Goal: Information Seeking & Learning: Learn about a topic

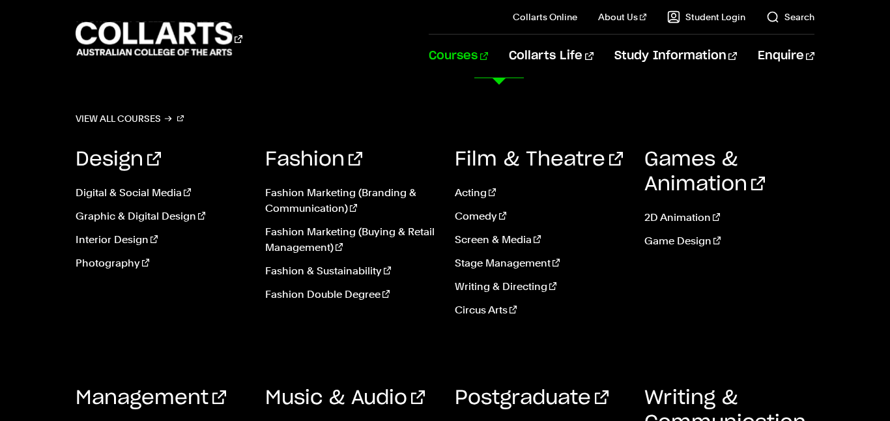
scroll to position [264, 0]
click at [130, 115] on link "View all courses" at bounding box center [130, 118] width 108 height 18
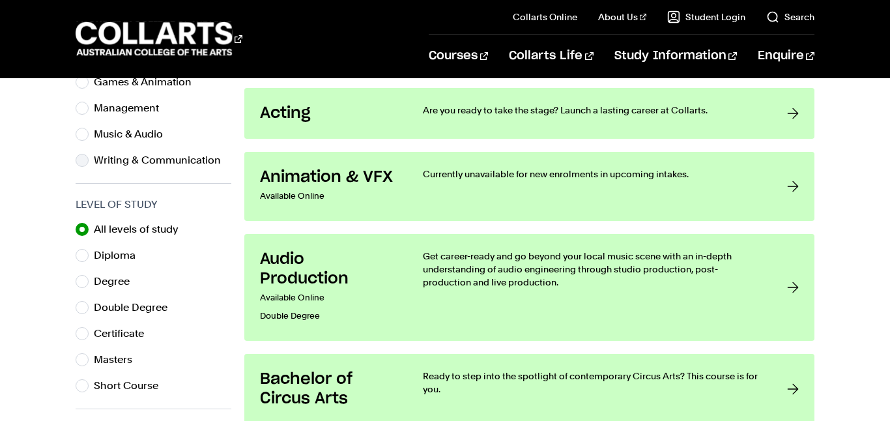
scroll to position [569, 0]
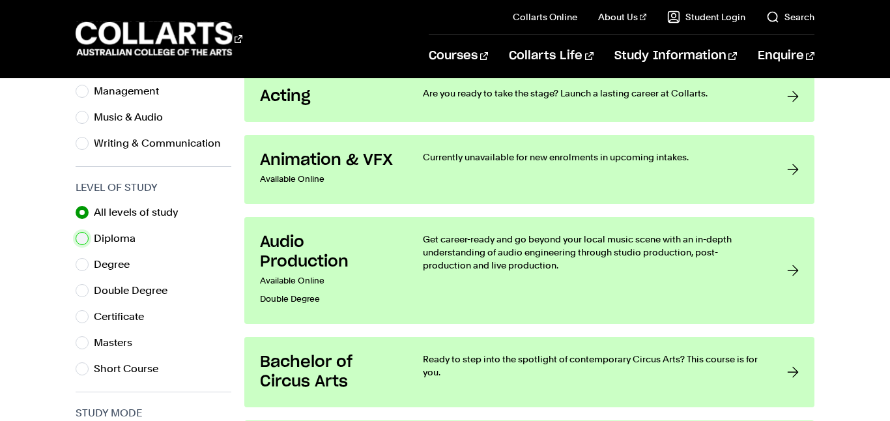
click at [84, 234] on input "Diploma" at bounding box center [82, 238] width 13 height 13
radio input "true"
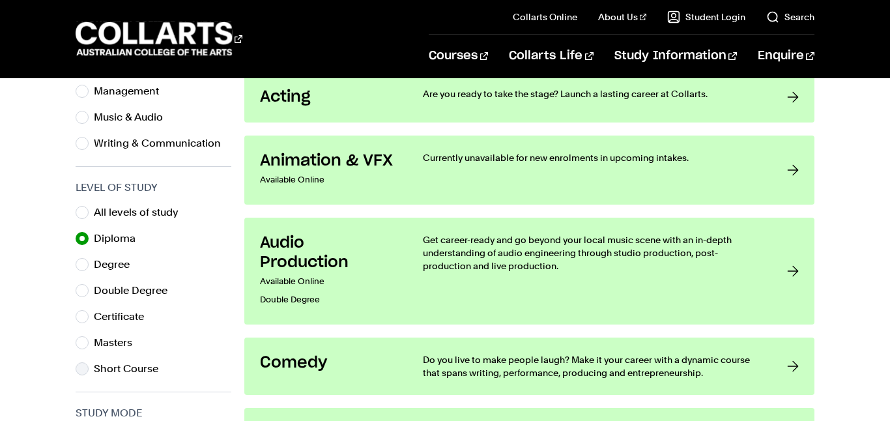
click at [95, 363] on label "Short Course" at bounding box center [131, 369] width 75 height 18
click at [89, 363] on input "Short Course" at bounding box center [82, 368] width 13 height 13
radio input "true"
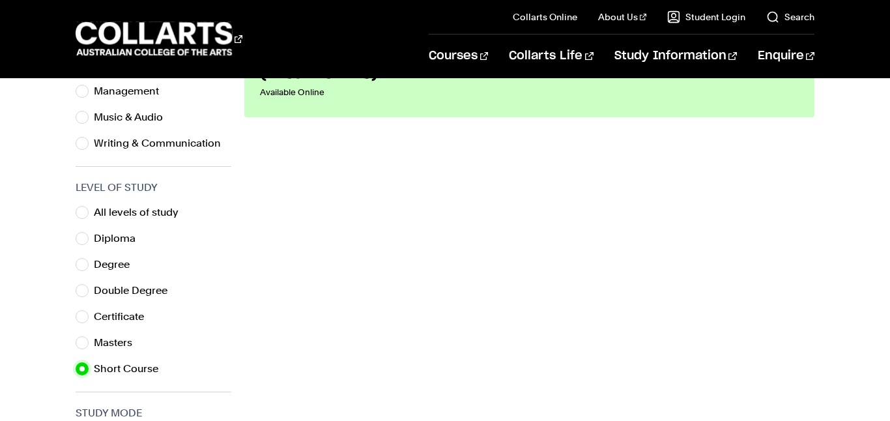
scroll to position [343, 0]
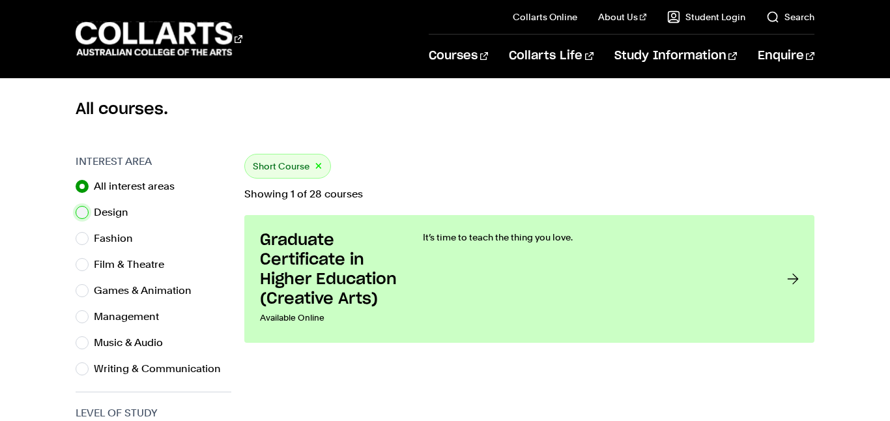
click at [80, 206] on input "Design" at bounding box center [82, 212] width 13 height 13
radio input "true"
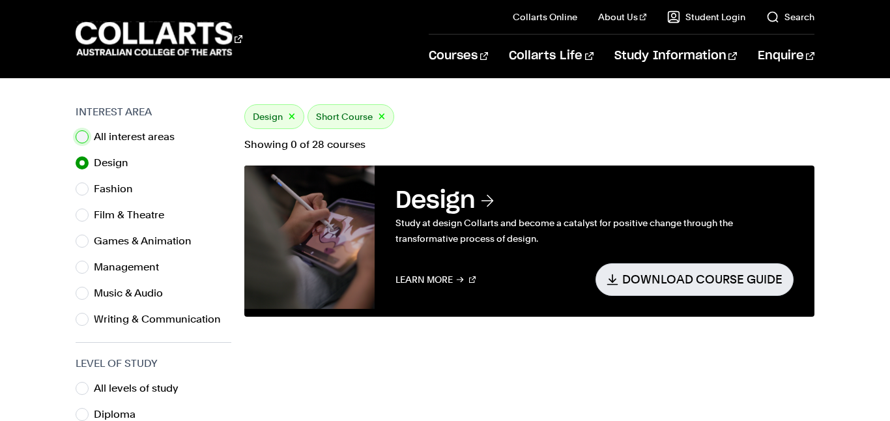
click at [82, 135] on input "All interest areas" at bounding box center [82, 136] width 13 height 13
radio input "true"
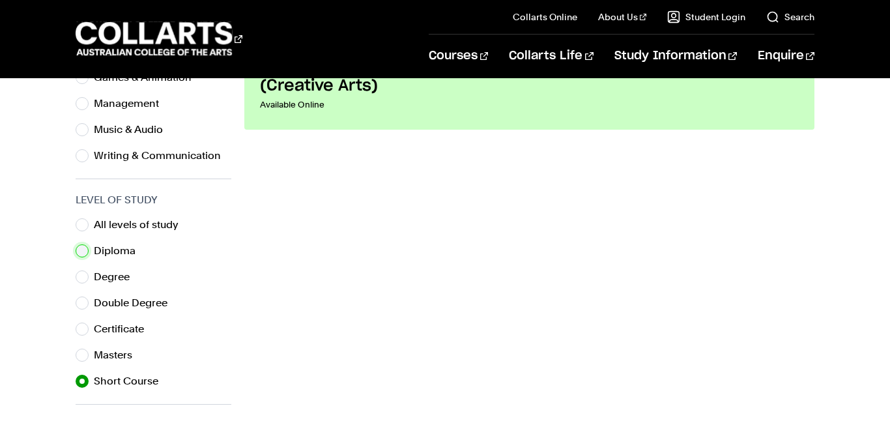
click at [88, 250] on input "Diploma" at bounding box center [82, 250] width 13 height 13
radio input "true"
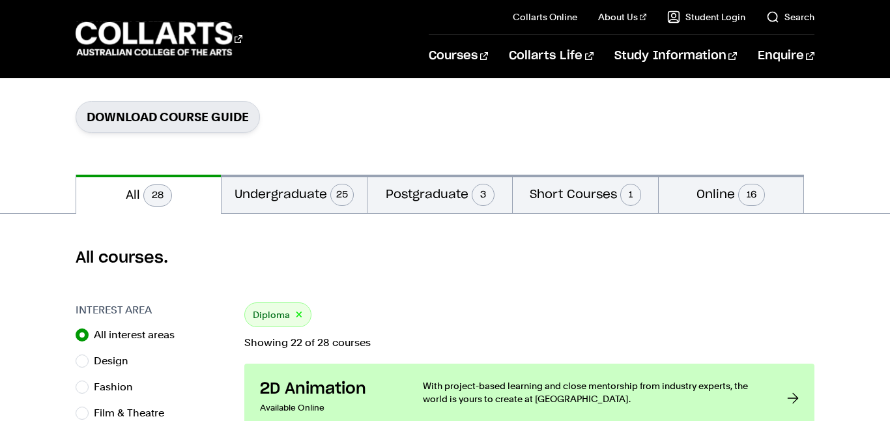
scroll to position [119, 0]
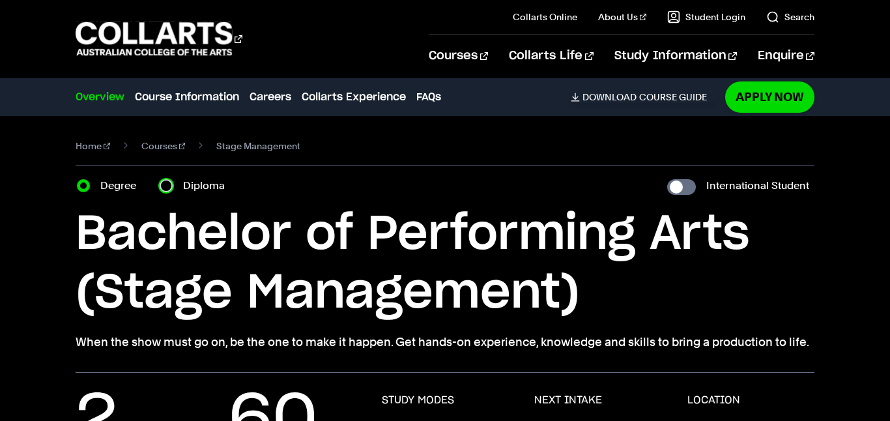
click at [168, 185] on input "Diploma" at bounding box center [166, 185] width 13 height 13
radio input "true"
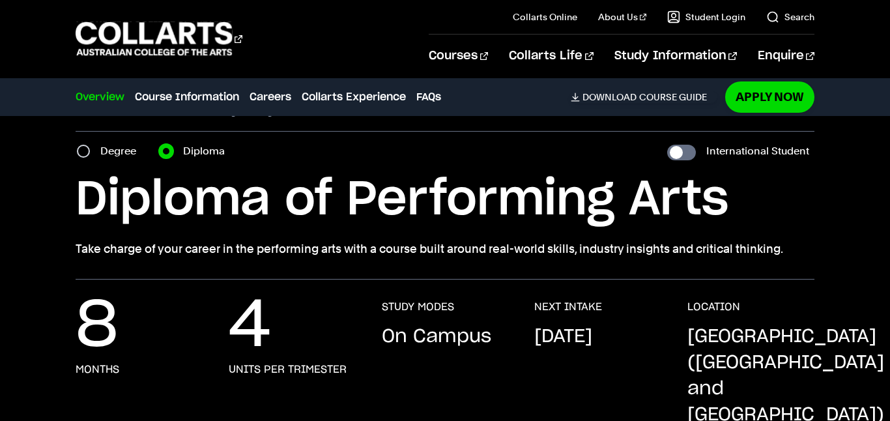
scroll to position [36, 0]
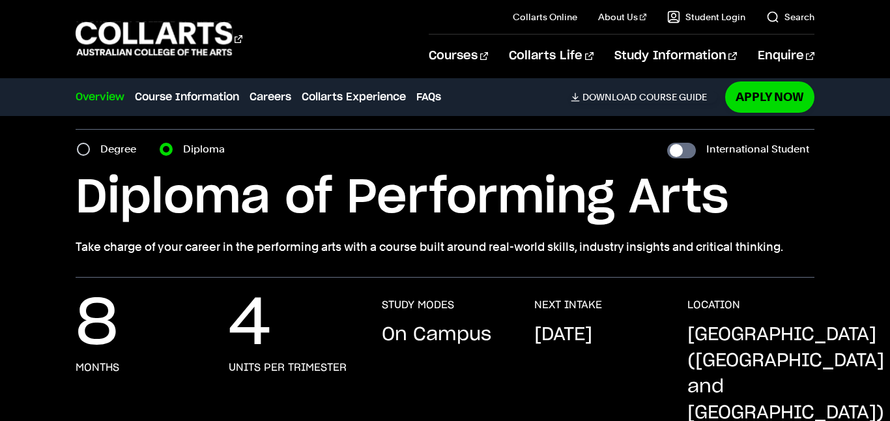
drag, startPoint x: 67, startPoint y: 244, endPoint x: 789, endPoint y: 257, distance: 722.0
click at [789, 257] on div "Home Courses Stage Management Course variant Degree Diploma International Stude…" at bounding box center [445, 178] width 890 height 198
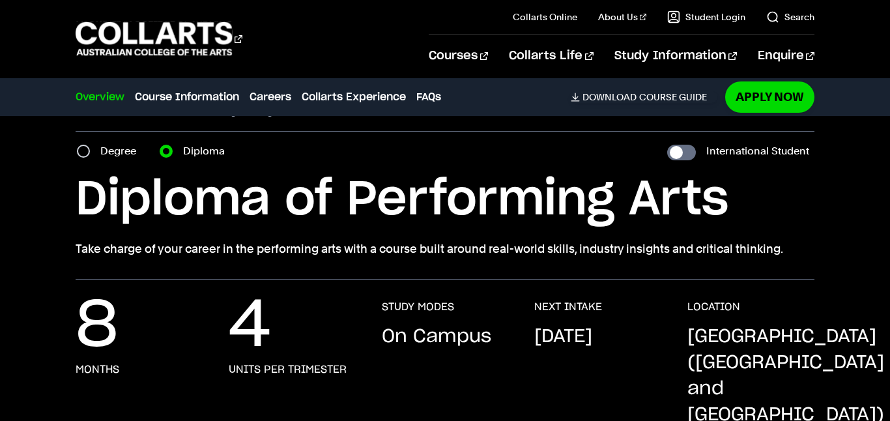
scroll to position [0, 0]
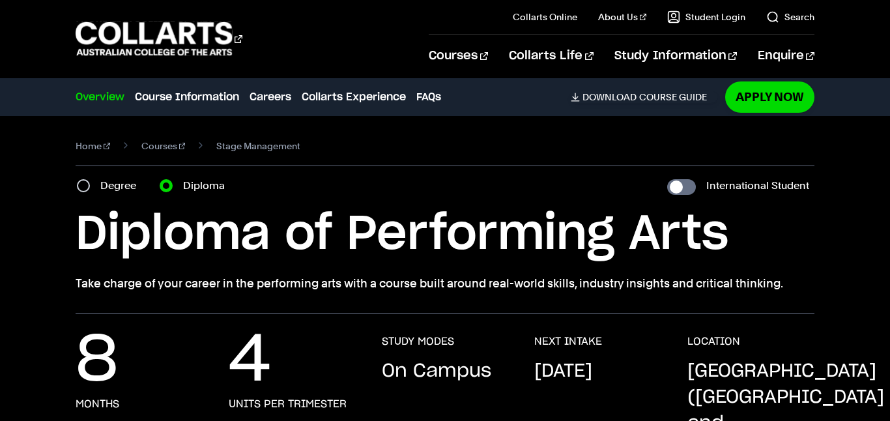
click at [125, 284] on p "Take charge of your career in the performing arts with a course built around re…" at bounding box center [445, 283] width 739 height 18
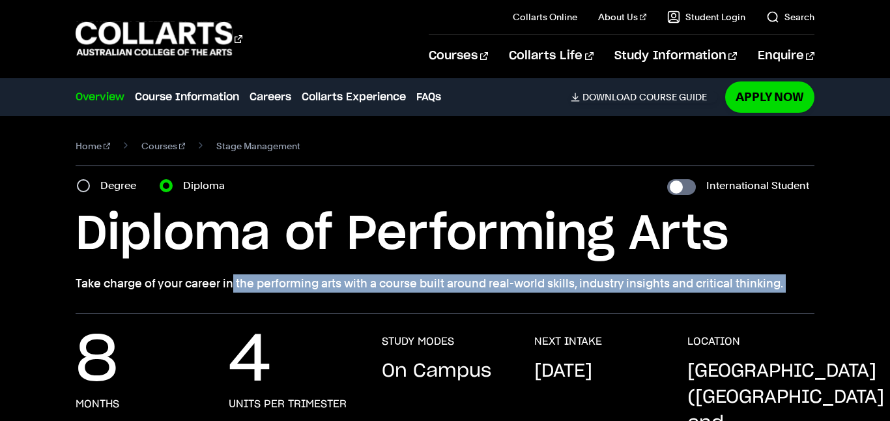
click at [125, 284] on p "Take charge of your career in the performing arts with a course built around re…" at bounding box center [445, 283] width 739 height 18
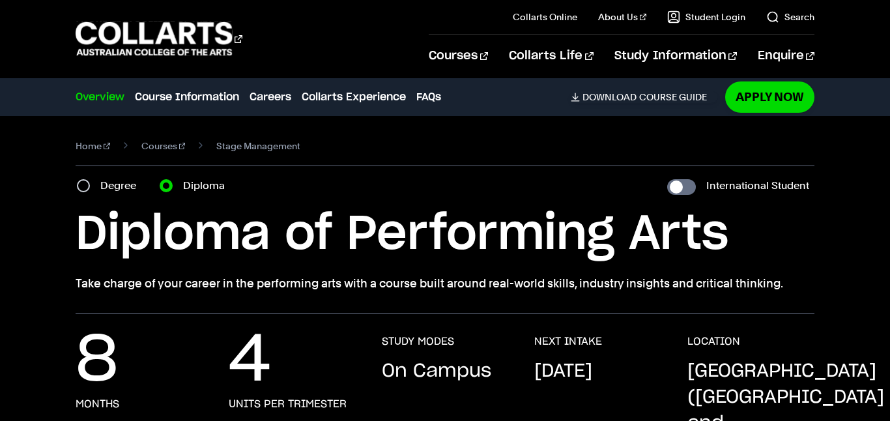
click at [115, 235] on h1 "Diploma of Performing Arts" at bounding box center [445, 234] width 739 height 59
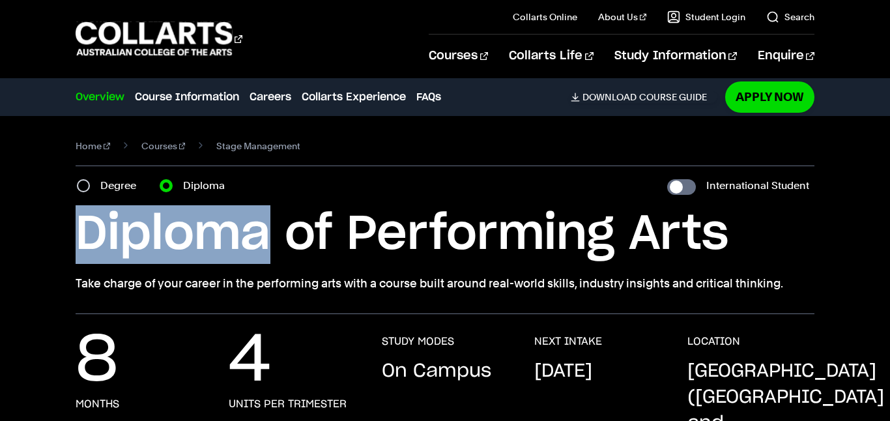
click at [115, 235] on h1 "Diploma of Performing Arts" at bounding box center [445, 234] width 739 height 59
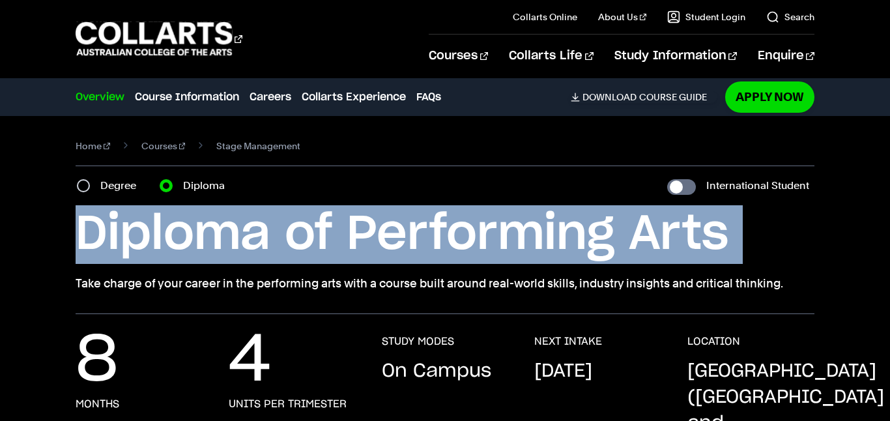
click at [115, 235] on h1 "Diploma of Performing Arts" at bounding box center [445, 234] width 739 height 59
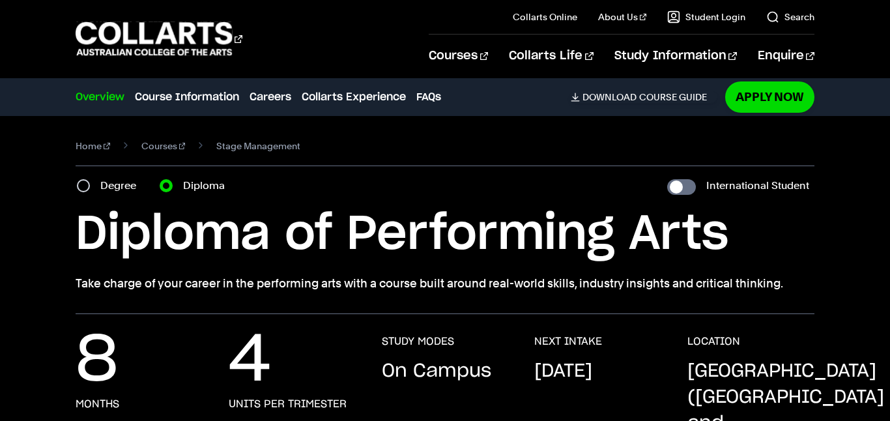
click at [106, 182] on label "Degree" at bounding box center [122, 186] width 44 height 18
click at [90, 182] on input "Degree" at bounding box center [83, 185] width 13 height 13
radio input "true"
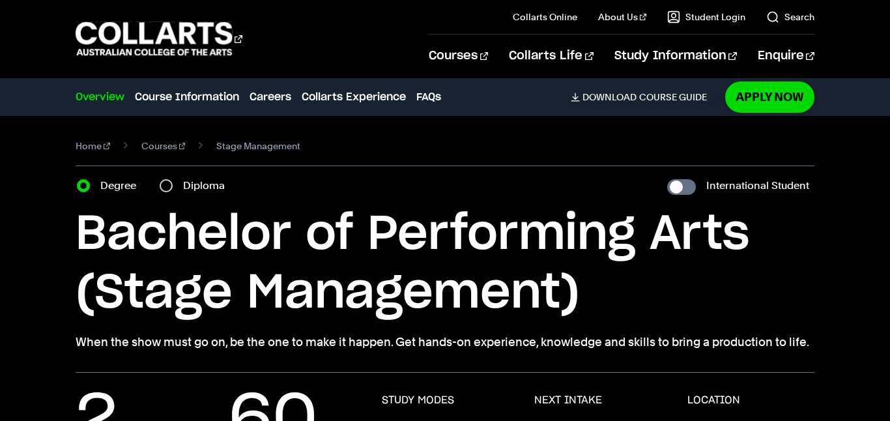
click at [184, 184] on label "Diploma" at bounding box center [208, 186] width 50 height 18
click at [173, 184] on input "Diploma" at bounding box center [166, 185] width 13 height 13
radio input "true"
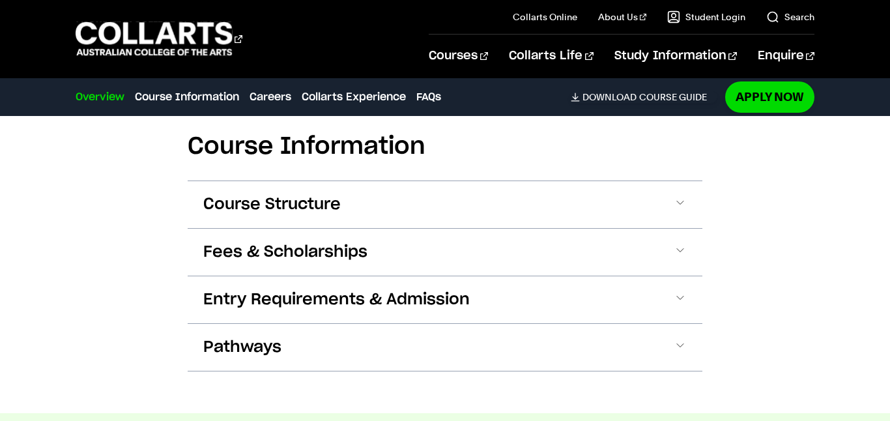
scroll to position [1362, 0]
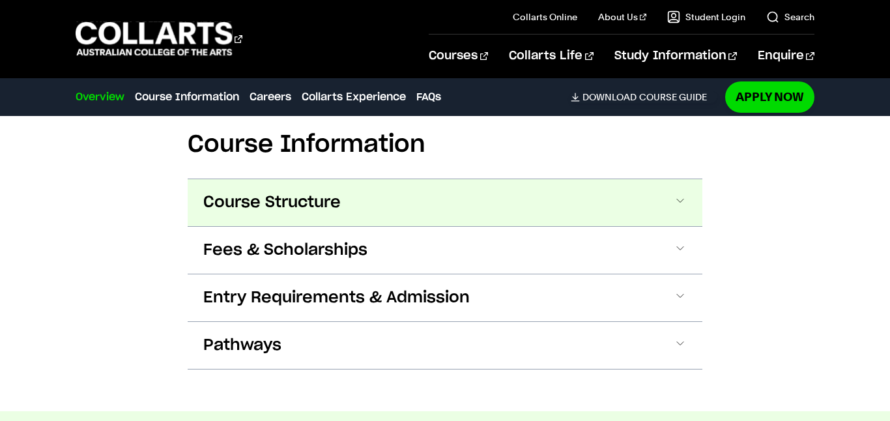
click at [307, 192] on span "Course Structure" at bounding box center [271, 202] width 137 height 21
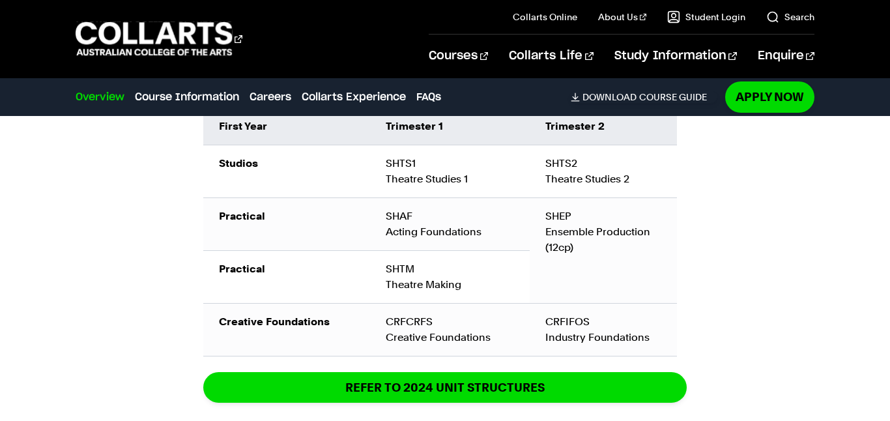
scroll to position [1570, 0]
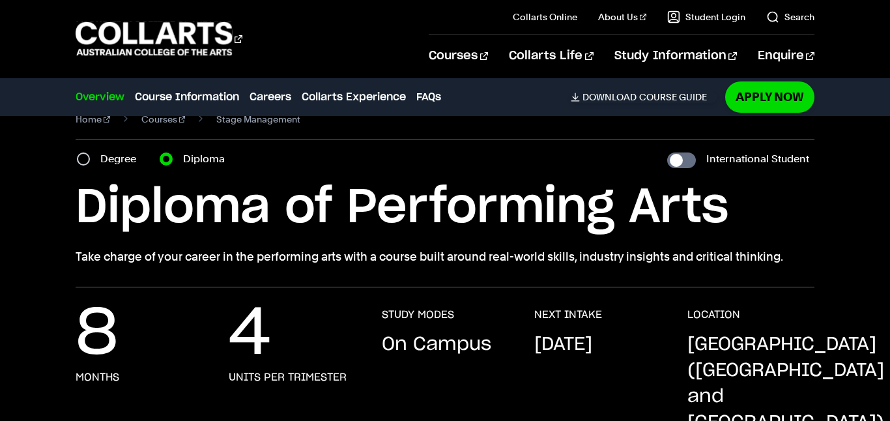
scroll to position [5, 0]
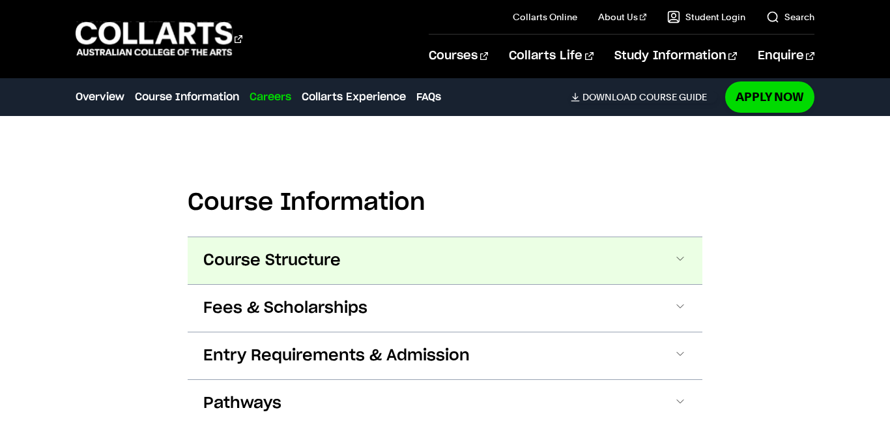
click at [278, 250] on span "Course Structure" at bounding box center [271, 260] width 137 height 21
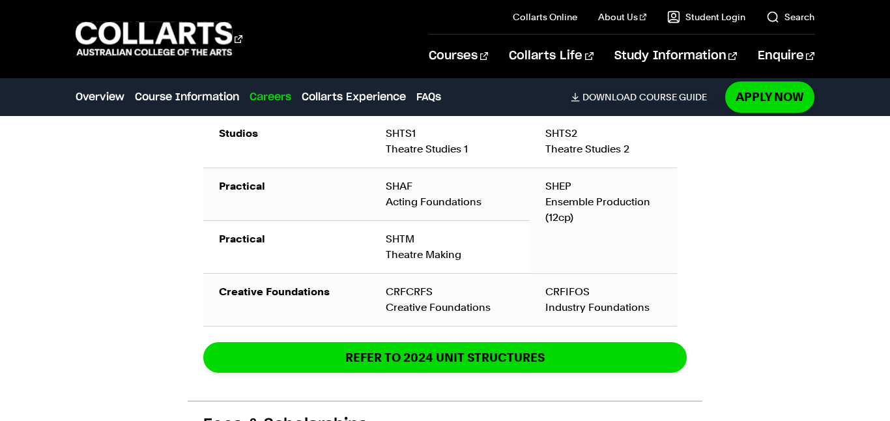
scroll to position [1686, 0]
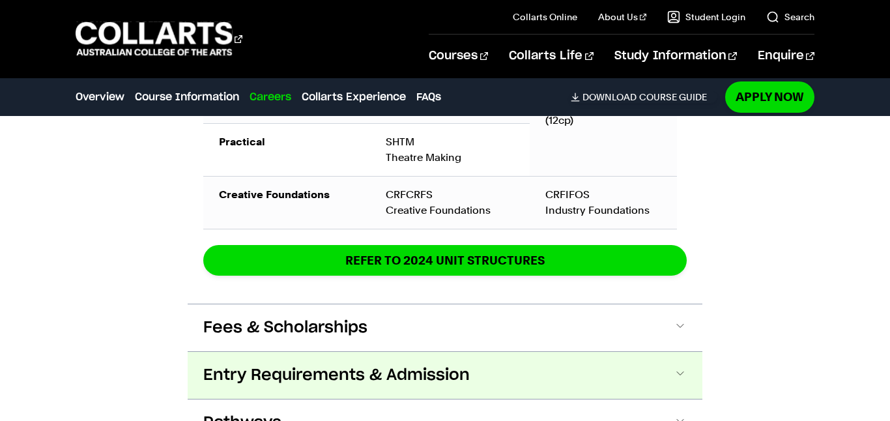
click at [341, 365] on span "Entry Requirements & Admission" at bounding box center [336, 375] width 266 height 21
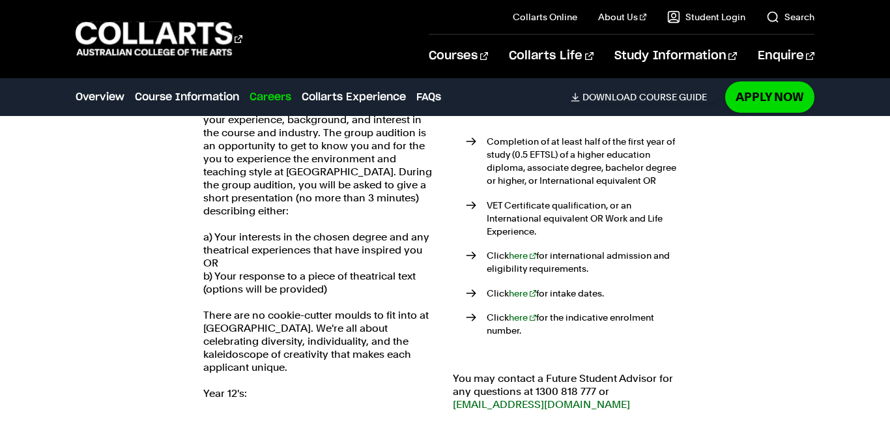
scroll to position [2091, 0]
